Goal: Information Seeking & Learning: Learn about a topic

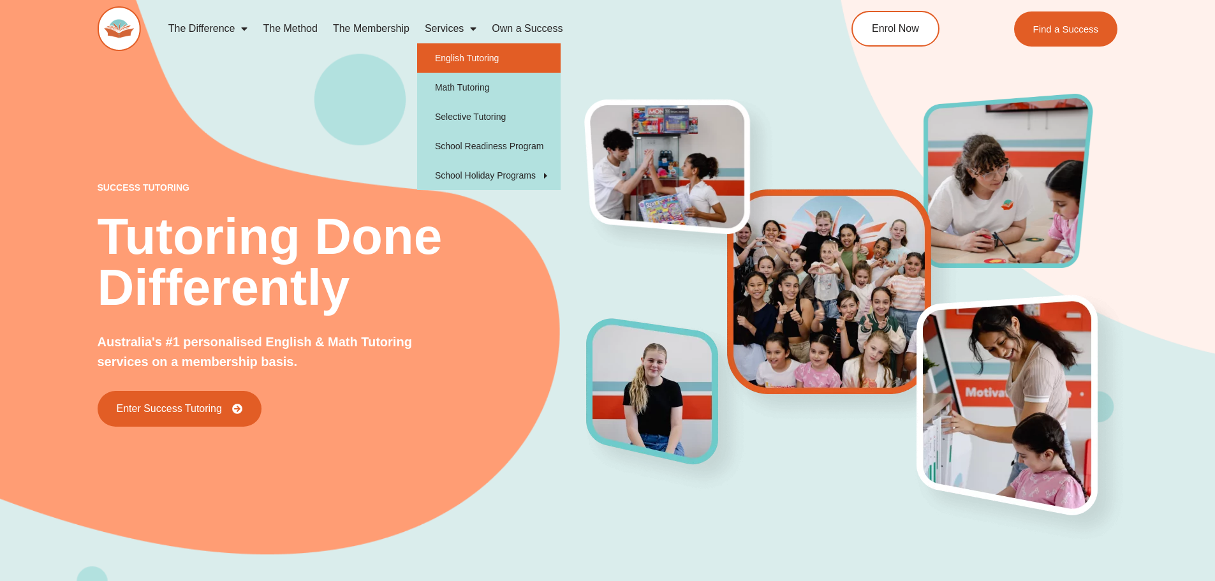
click at [438, 59] on link "English Tutoring" at bounding box center [489, 57] width 144 height 29
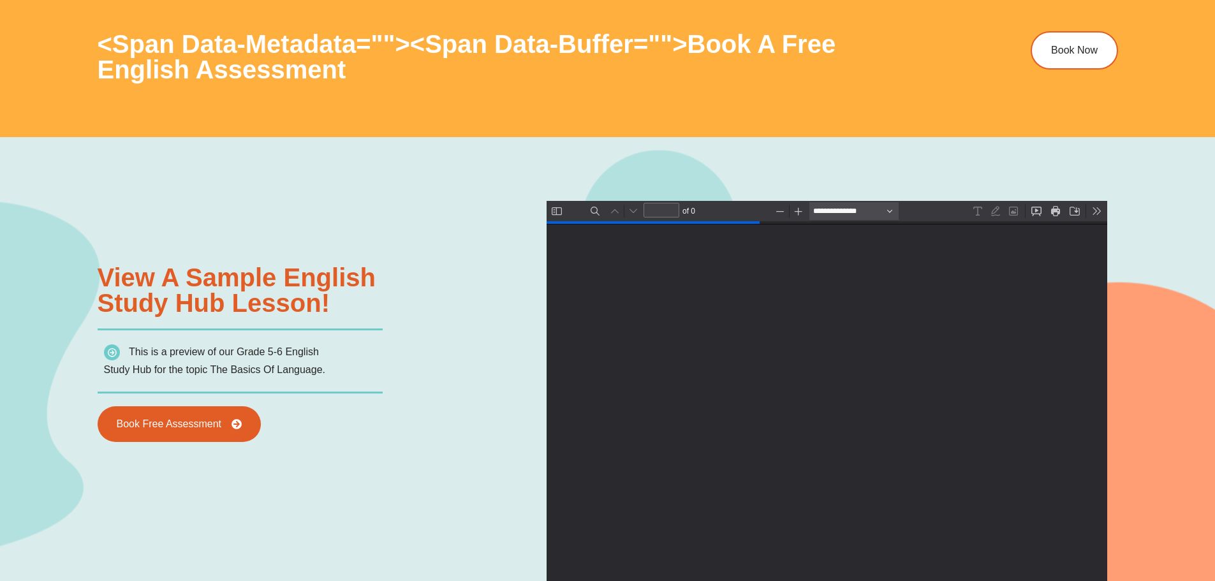
type input "*"
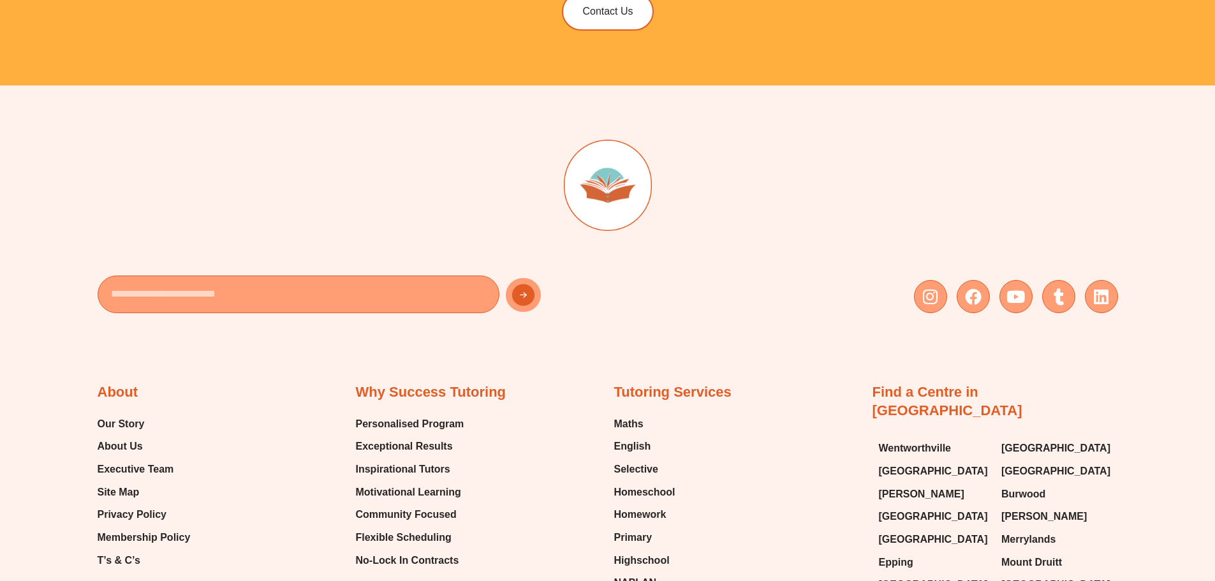
scroll to position [5269, 0]
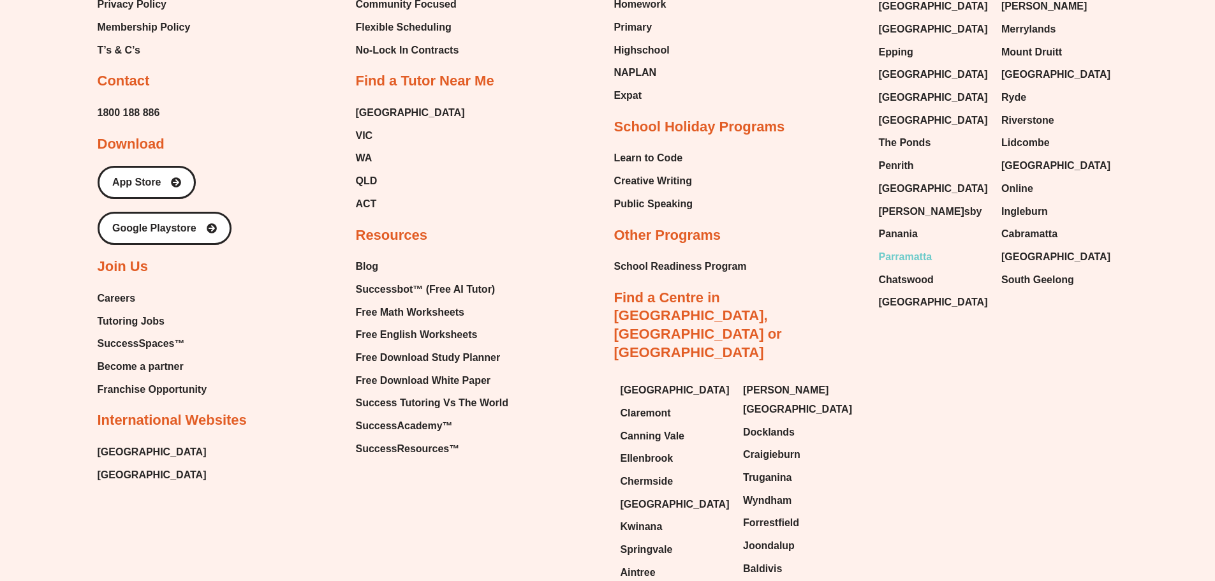
click at [909, 247] on span "Parramatta" at bounding box center [906, 256] width 54 height 19
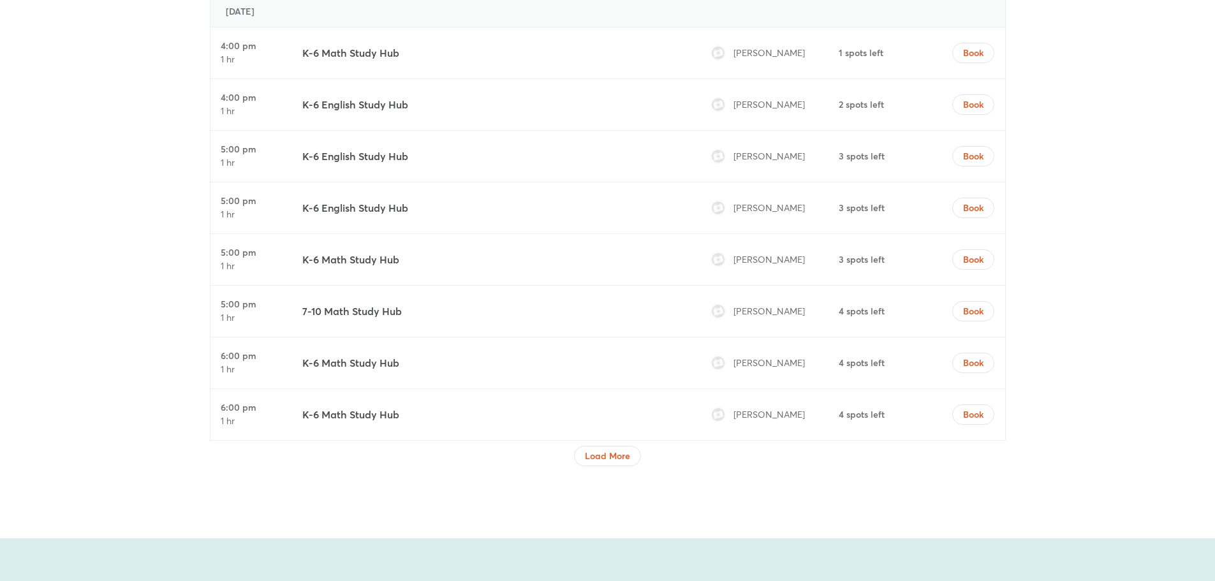
scroll to position [4933, 0]
